Goal: Information Seeking & Learning: Learn about a topic

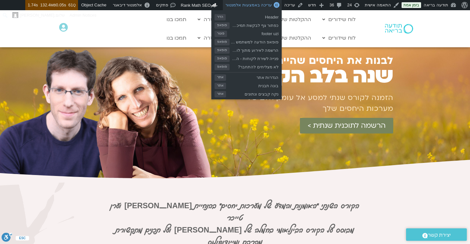
click at [255, 5] on span "עריכה באמצעות אלמנטור" at bounding box center [248, 5] width 46 height 5
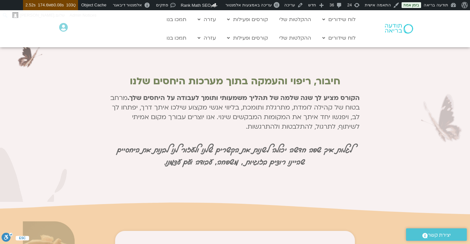
scroll to position [626, 0]
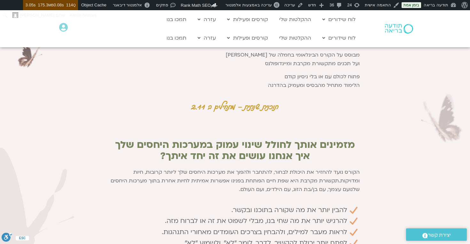
scroll to position [276, 0]
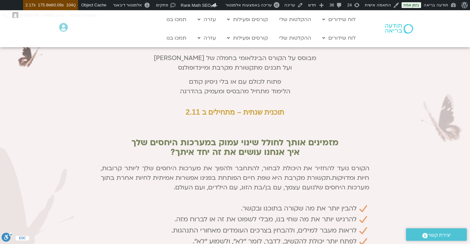
scroll to position [293, 0]
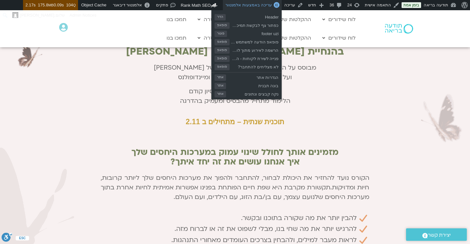
click at [249, 3] on span "עריכה באמצעות אלמנטור" at bounding box center [248, 5] width 46 height 5
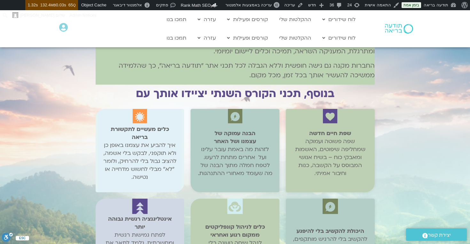
scroll to position [1114, 0]
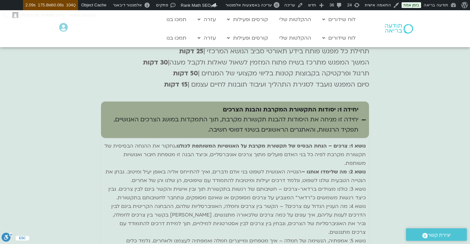
scroll to position [2313, 0]
click at [312, 124] on div "יחידה 1: יסודות התקשורת המקרבת והבנת הצרכים יחידה זו מניחה את היסודות להבנת תקש…" at bounding box center [231, 120] width 254 height 30
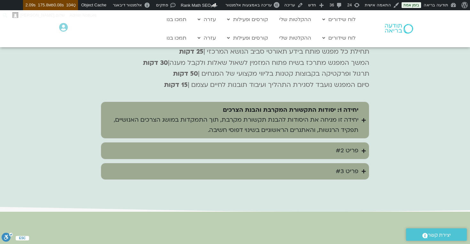
click at [324, 144] on summary "פריט #2" at bounding box center [235, 150] width 268 height 17
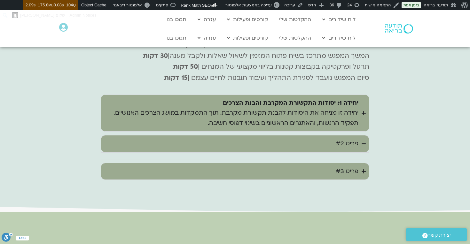
click at [330, 164] on summary "פריט #3" at bounding box center [235, 171] width 268 height 17
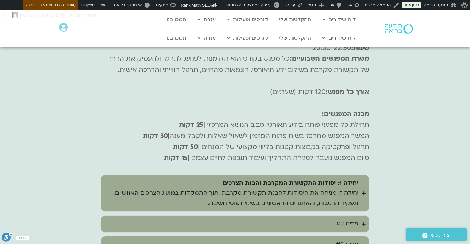
scroll to position [2230, 0]
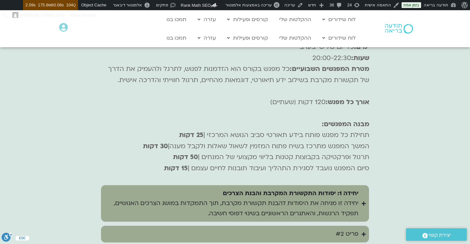
click at [361, 191] on summary "יחידה 1: יסודות התקשורת המקרבת והבנת הצרכים יחידה זו מניחה את היסודות להבנת תקש…" at bounding box center [235, 203] width 268 height 37
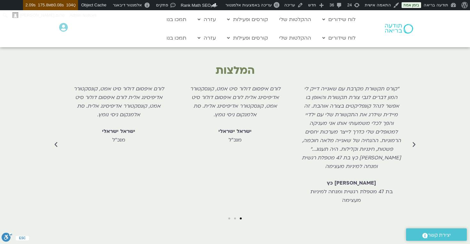
scroll to position [1842, 0]
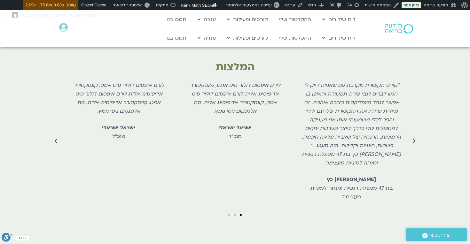
click at [414, 138] on icon "Previous slide" at bounding box center [414, 141] width 6 height 6
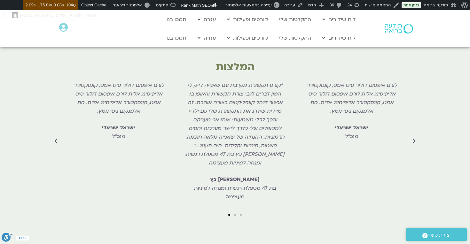
click at [59, 138] on icon "Next slide" at bounding box center [56, 141] width 6 height 6
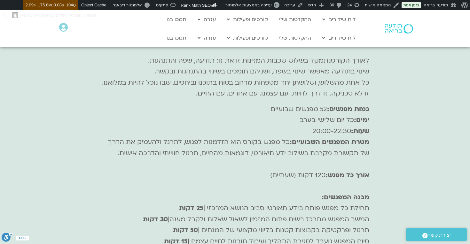
scroll to position [2803, 0]
